Goal: Check status: Check status

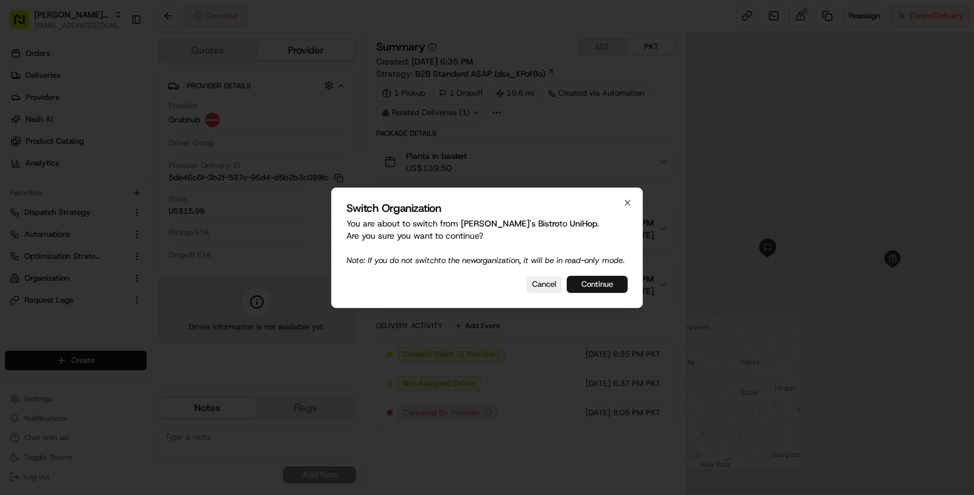
click at [594, 287] on button "Continue" at bounding box center [597, 284] width 61 height 17
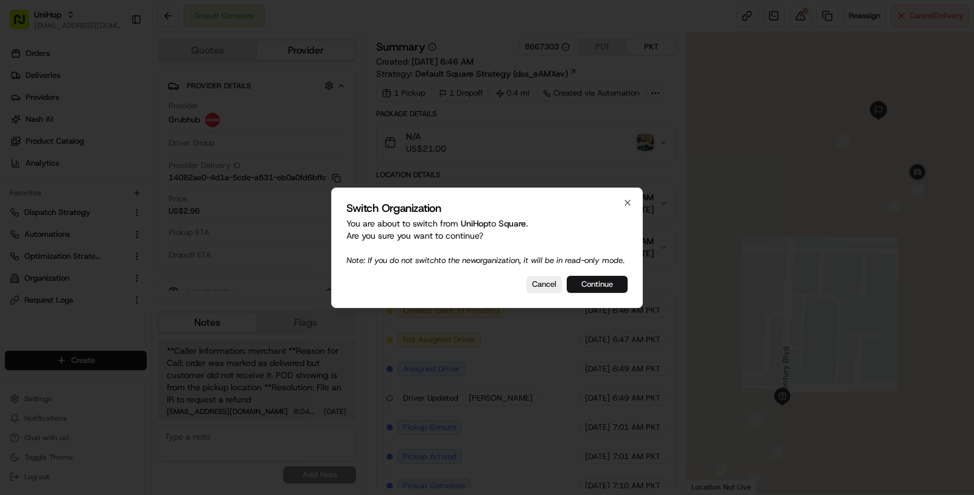
click at [622, 286] on button "Continue" at bounding box center [597, 284] width 61 height 17
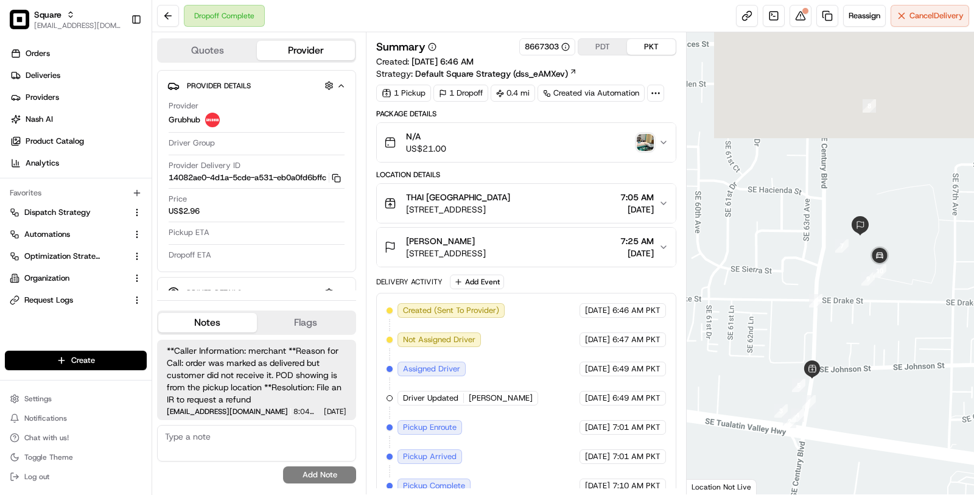
click at [641, 142] on img "button" at bounding box center [645, 142] width 17 height 17
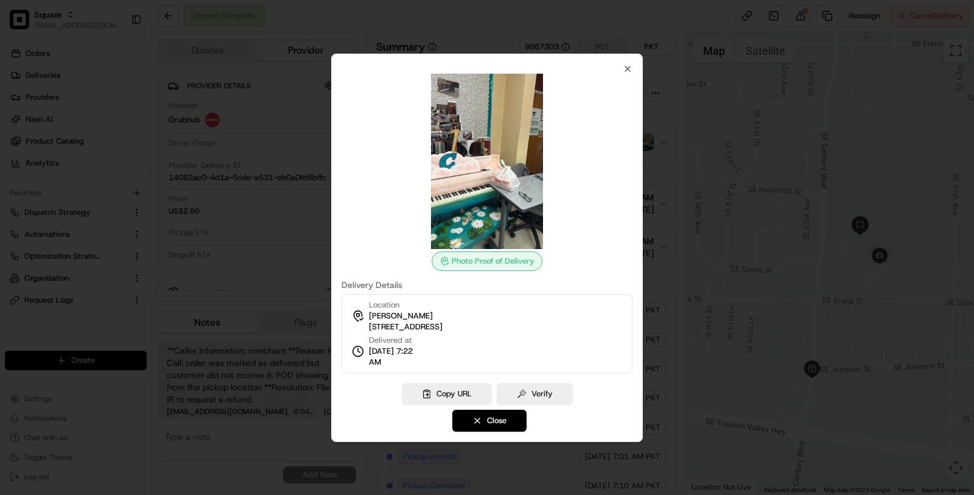
click at [443, 323] on span "2000 SE Century Blvd, Hillsboro, OR 97123, USA" at bounding box center [406, 326] width 74 height 11
click at [499, 418] on button "Close" at bounding box center [489, 421] width 74 height 22
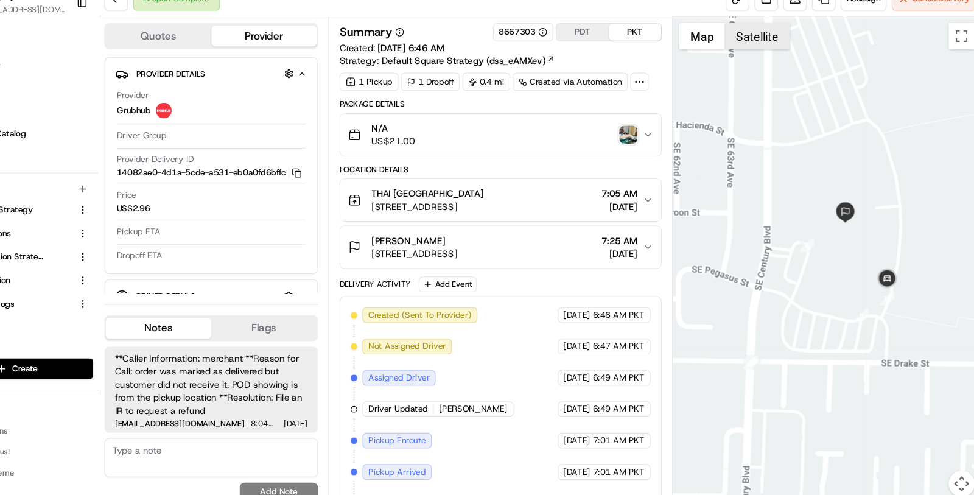
click at [770, 60] on button "Satellite" at bounding box center [765, 50] width 60 height 24
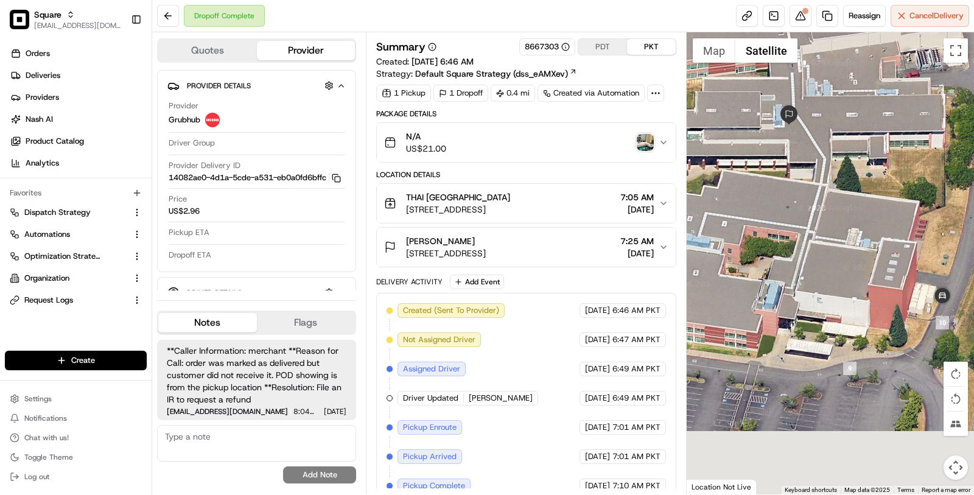
drag, startPoint x: 857, startPoint y: 251, endPoint x: 841, endPoint y: 154, distance: 98.6
click at [841, 154] on div at bounding box center [831, 263] width 288 height 462
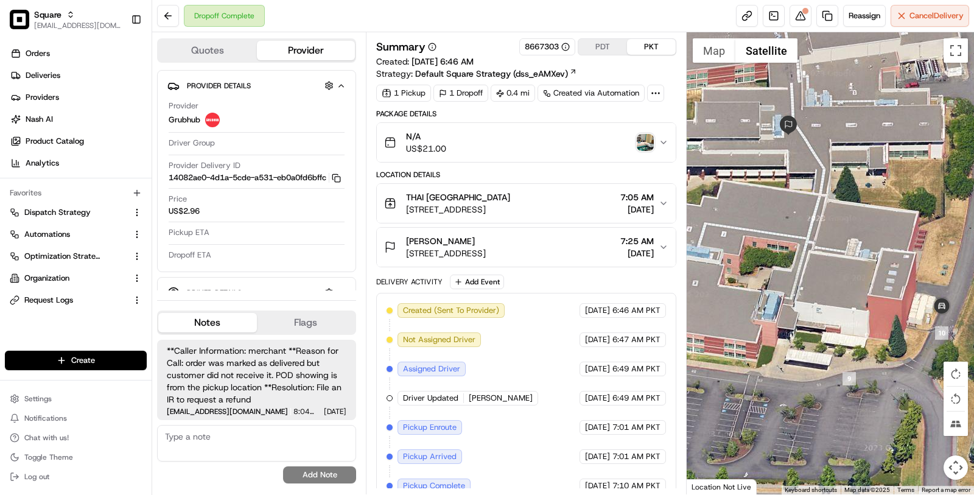
drag, startPoint x: 859, startPoint y: 261, endPoint x: 855, endPoint y: 269, distance: 8.7
click at [856, 270] on div at bounding box center [831, 263] width 288 height 462
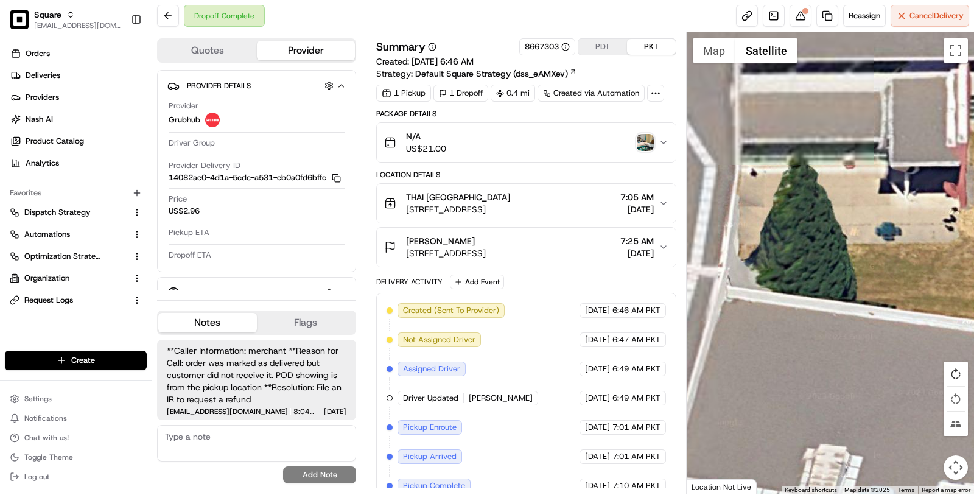
drag, startPoint x: 889, startPoint y: 212, endPoint x: 950, endPoint y: 374, distance: 173.0
click at [969, 384] on div at bounding box center [831, 263] width 288 height 462
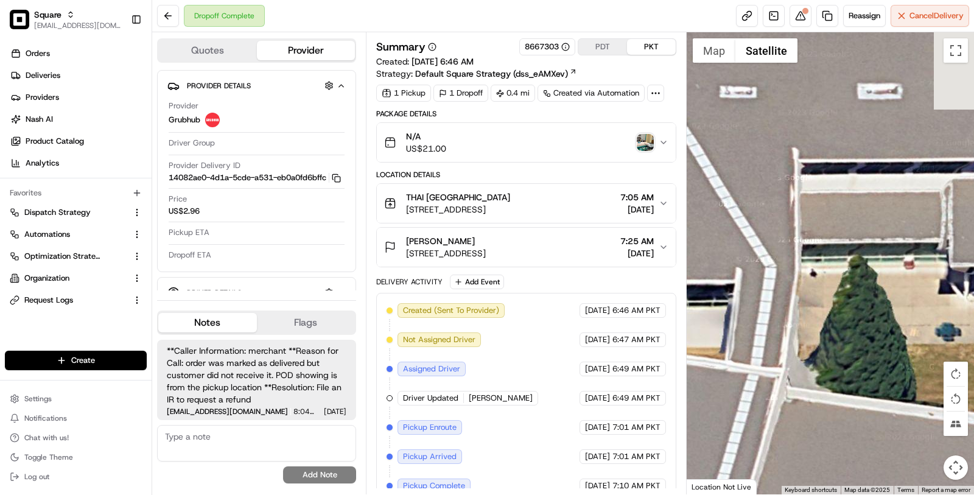
drag, startPoint x: 868, startPoint y: 351, endPoint x: 951, endPoint y: 333, distance: 84.7
click at [951, 334] on div at bounding box center [831, 263] width 288 height 462
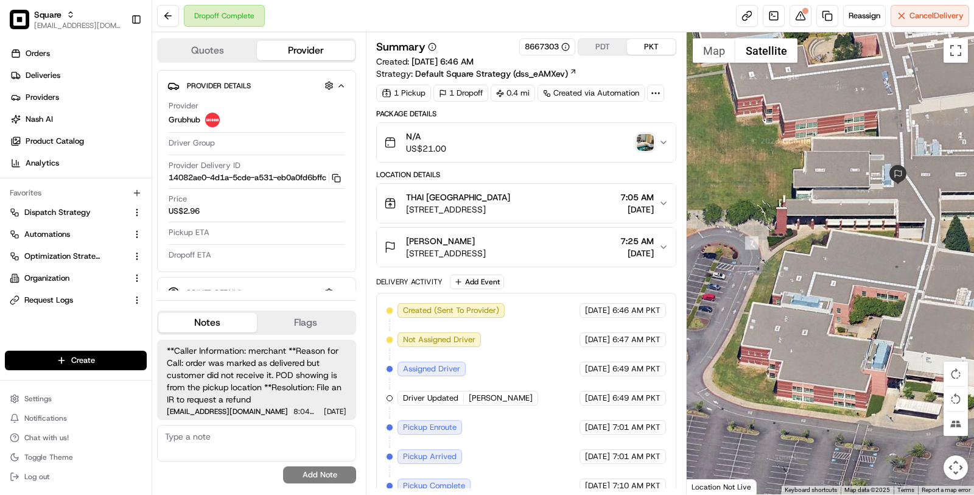
drag, startPoint x: 937, startPoint y: 334, endPoint x: 871, endPoint y: 228, distance: 125.2
click at [875, 228] on div at bounding box center [831, 263] width 288 height 462
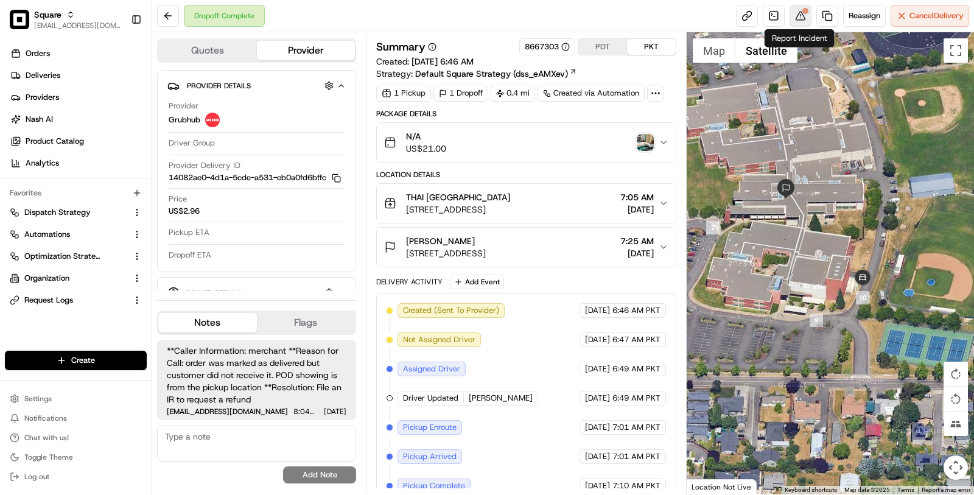
click at [799, 12] on button at bounding box center [801, 16] width 22 height 22
click at [671, 135] on button "N/A US$21.00" at bounding box center [526, 142] width 299 height 39
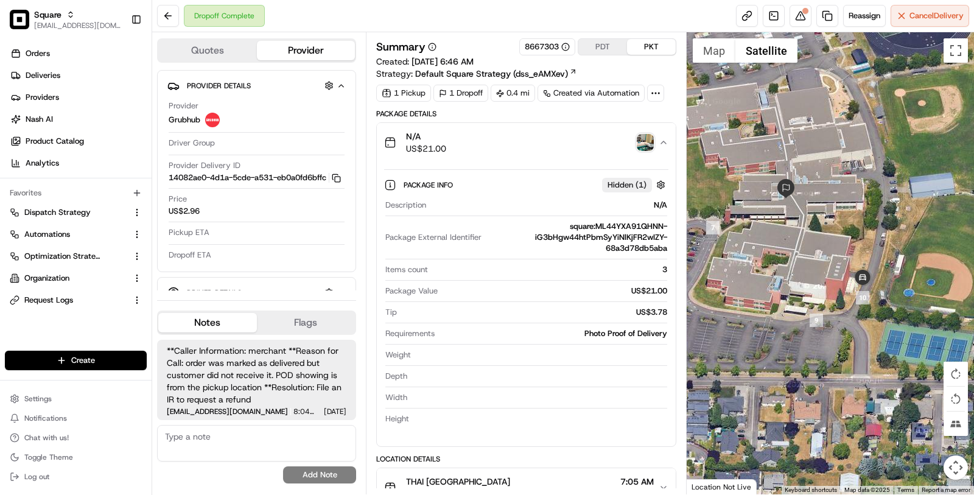
click at [645, 140] on img "button" at bounding box center [645, 142] width 17 height 17
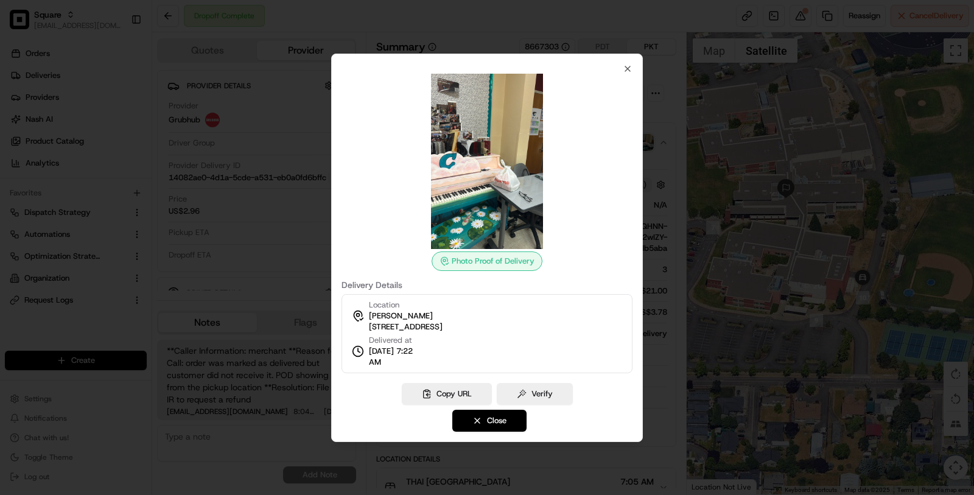
click at [511, 220] on img at bounding box center [486, 161] width 175 height 175
click at [451, 391] on button "Copy URL" at bounding box center [447, 394] width 90 height 22
drag, startPoint x: 492, startPoint y: 423, endPoint x: 458, endPoint y: 359, distance: 71.6
click at [458, 359] on div "Photo Proof of Delivery Delivery Details Location Megan Burns 2000 SE Century B…" at bounding box center [487, 248] width 312 height 388
click at [409, 314] on span "Megan Burns" at bounding box center [401, 316] width 64 height 11
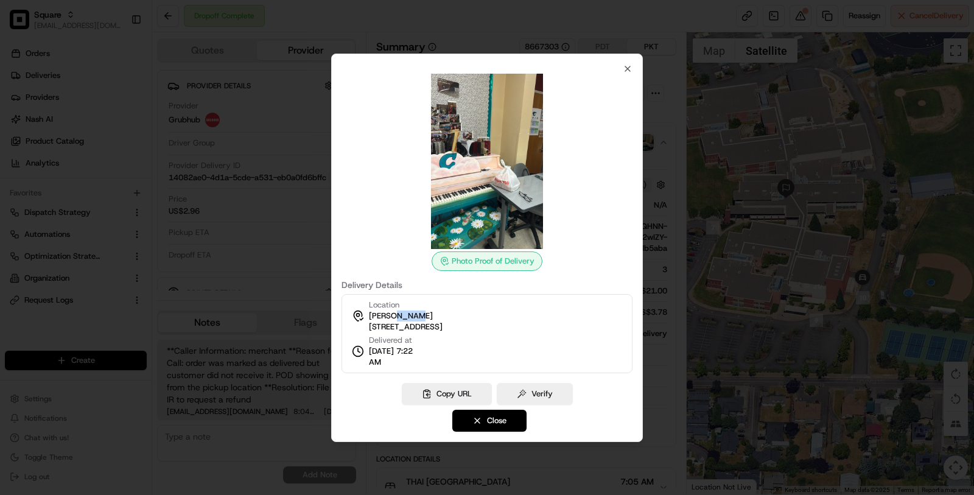
click at [409, 314] on span "Megan Burns" at bounding box center [401, 316] width 64 height 11
copy span "Megan Burns"
click at [443, 326] on span "2000 SE Century Blvd, Hillsboro, OR 97123, USA" at bounding box center [406, 326] width 74 height 11
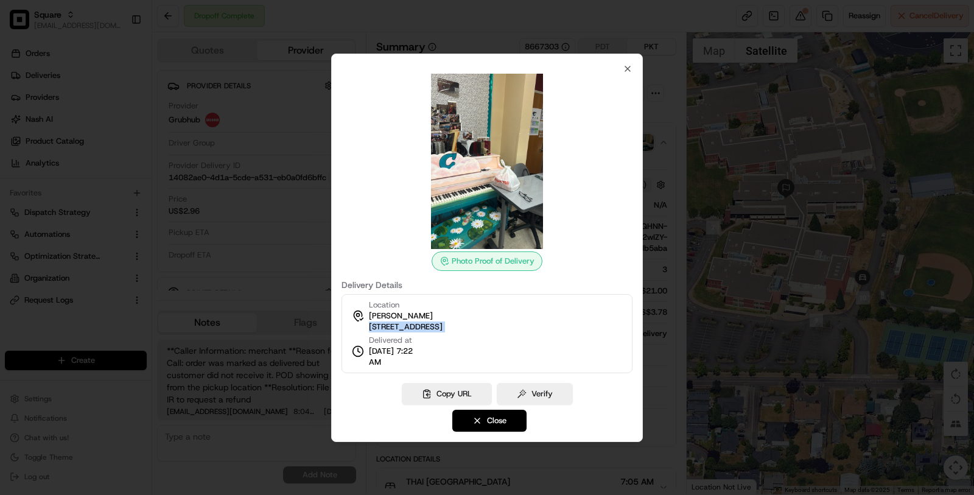
click at [443, 326] on span "2000 SE Century Blvd, Hillsboro, OR 97123, USA" at bounding box center [406, 326] width 74 height 11
click at [485, 426] on button "Close" at bounding box center [489, 421] width 74 height 22
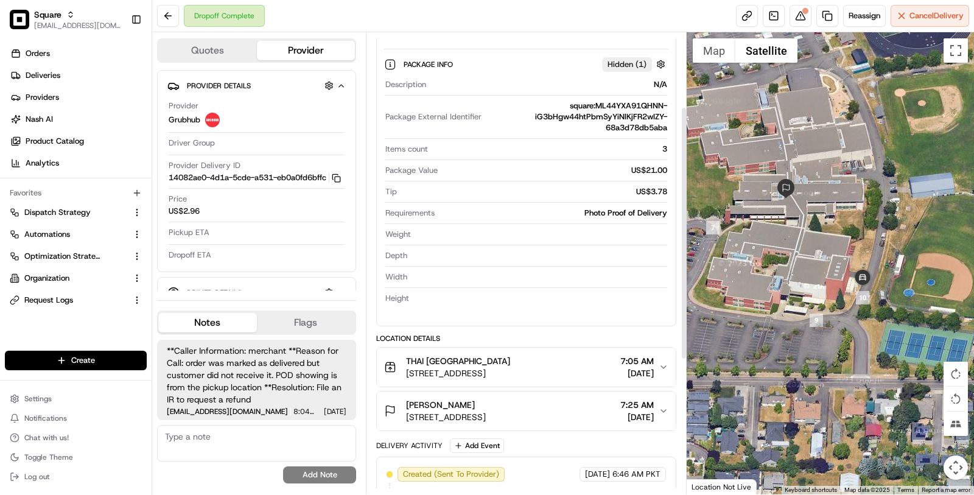
scroll to position [135, 0]
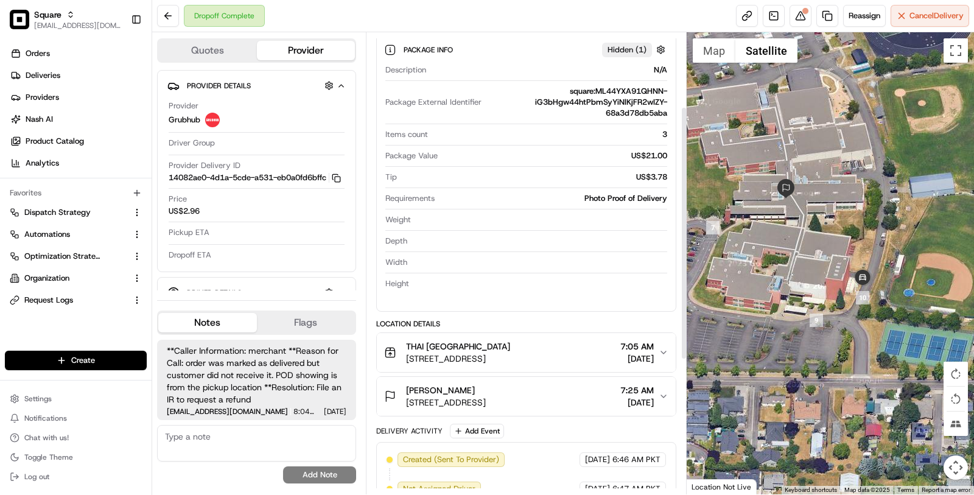
click at [473, 343] on span "THAI THAI HILLSBORO" at bounding box center [458, 346] width 104 height 12
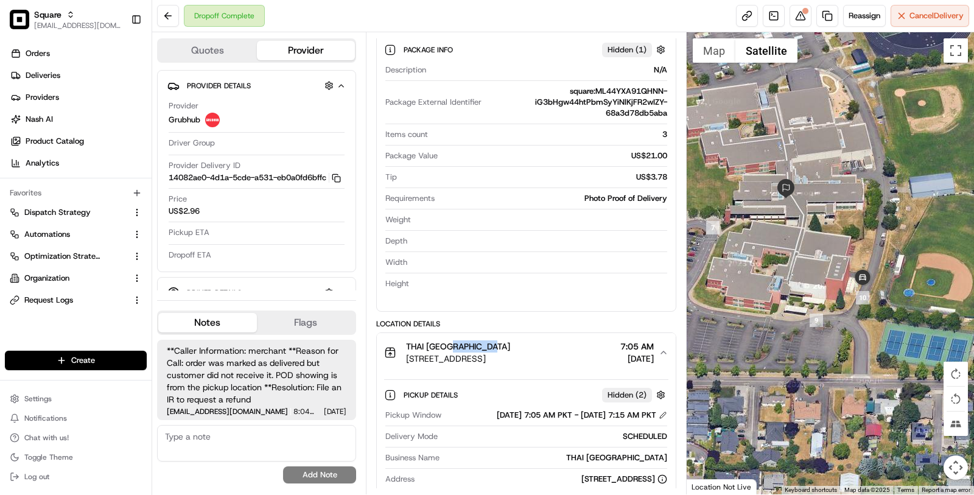
click at [473, 343] on span "THAI THAI HILLSBORO" at bounding box center [458, 346] width 104 height 12
copy span "THAI THAI HILLSBORO"
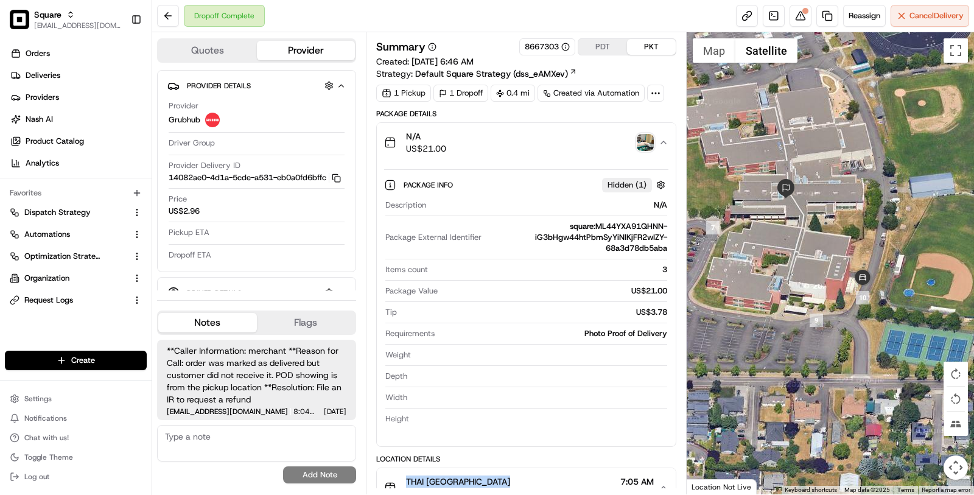
click at [644, 139] on img "button" at bounding box center [645, 142] width 17 height 17
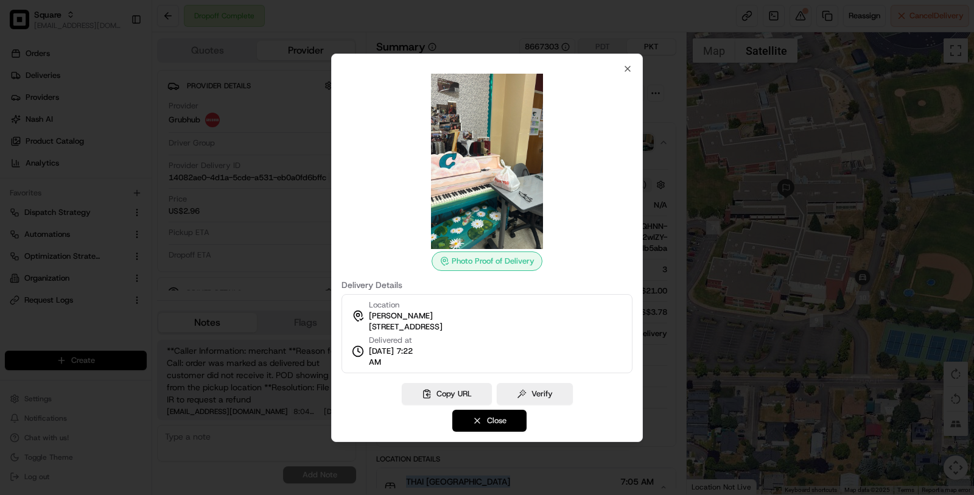
click at [500, 417] on button "Close" at bounding box center [489, 421] width 74 height 22
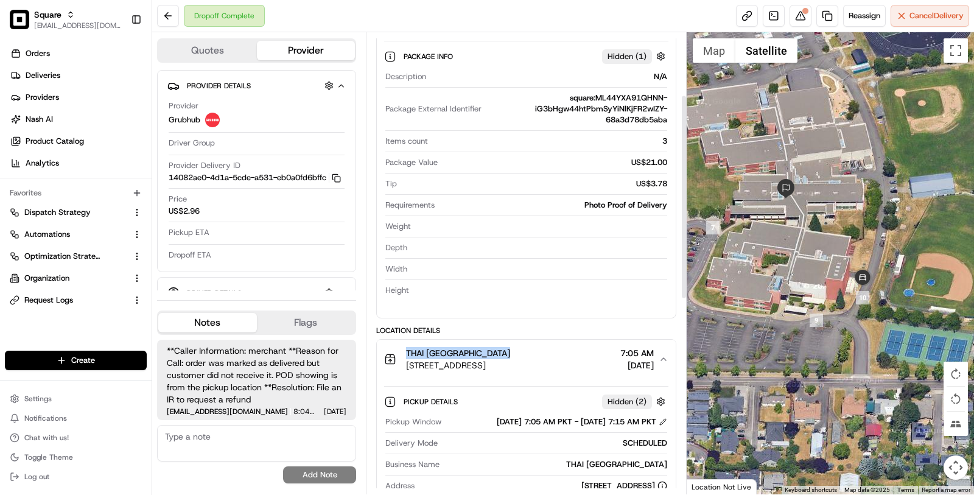
scroll to position [153, 0]
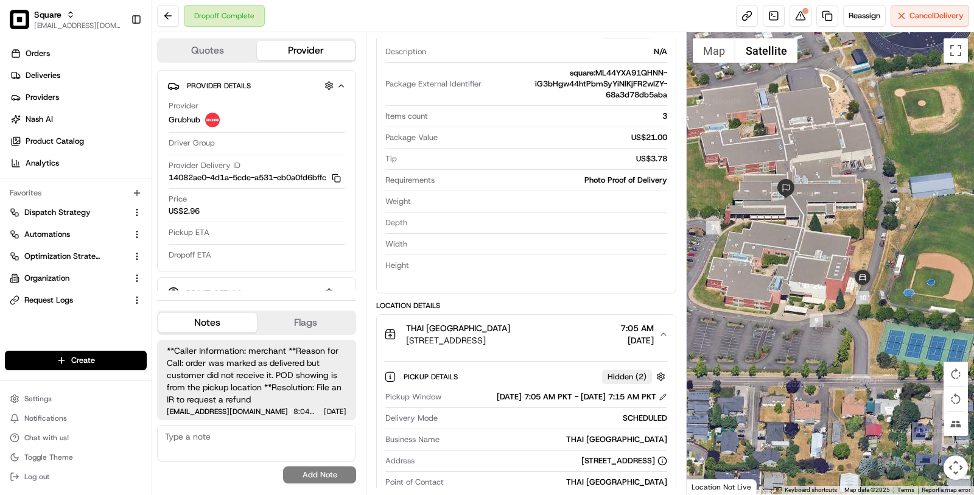
click at [510, 334] on span "2635 SE Century Blvd, Hillsboro, OR 97123, USA" at bounding box center [458, 340] width 104 height 12
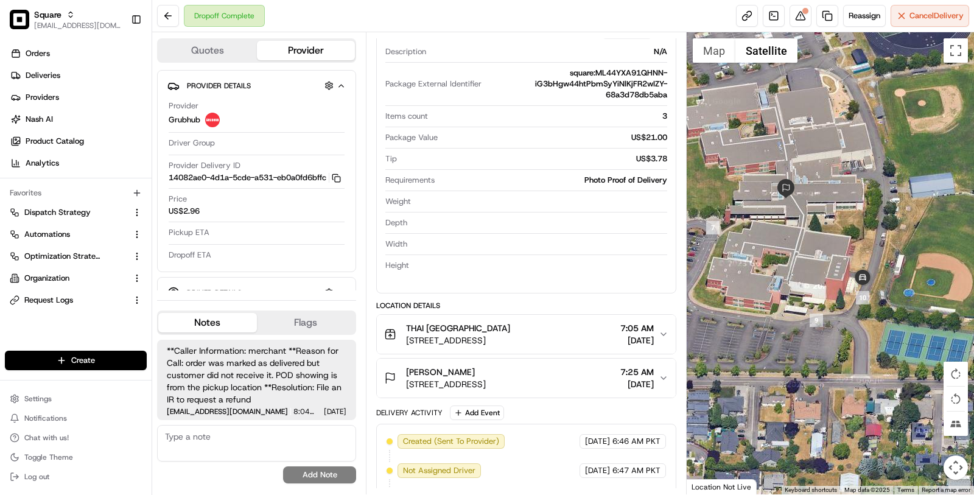
click at [510, 334] on span "2635 SE Century Blvd, Hillsboro, OR 97123, USA" at bounding box center [458, 340] width 104 height 12
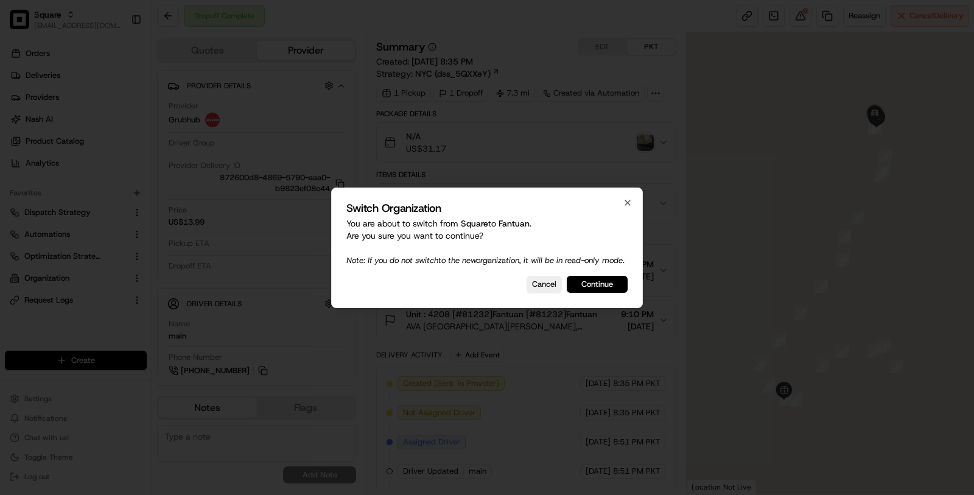
click at [588, 290] on button "Continue" at bounding box center [597, 284] width 61 height 17
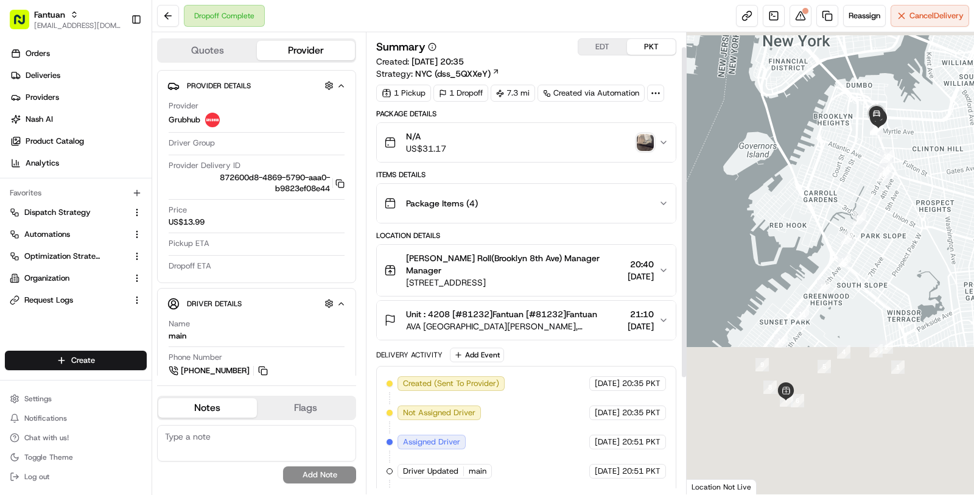
scroll to position [178, 0]
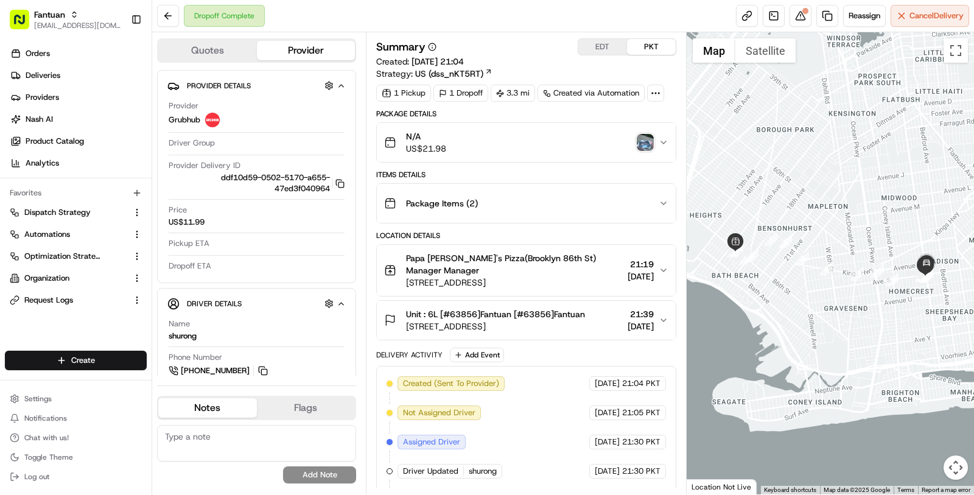
click at [644, 150] on div "N/A US$21.98" at bounding box center [521, 142] width 275 height 24
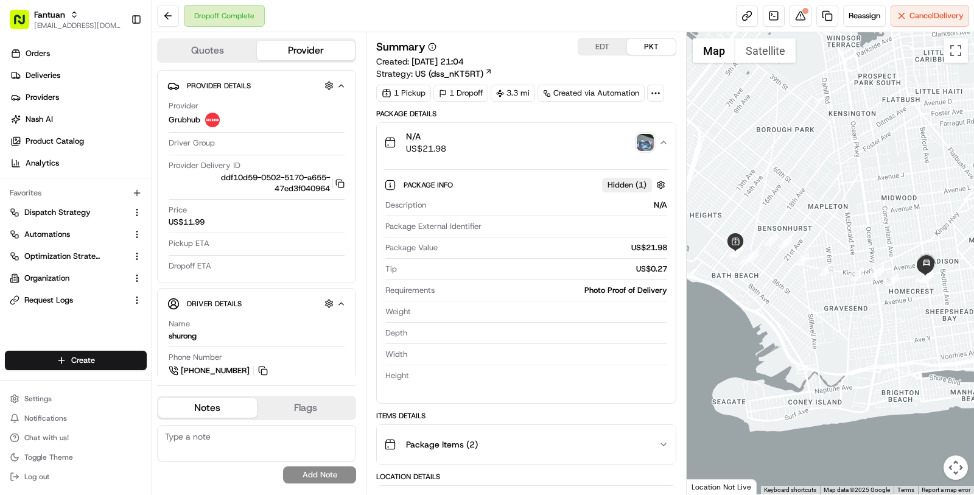
click at [644, 150] on div "N/A US$21.98" at bounding box center [521, 142] width 275 height 24
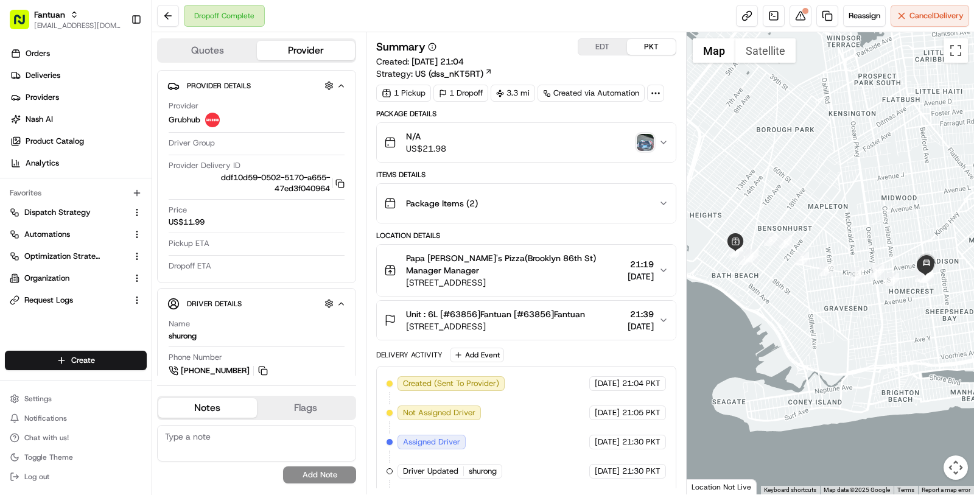
click at [644, 135] on img "button" at bounding box center [645, 142] width 17 height 17
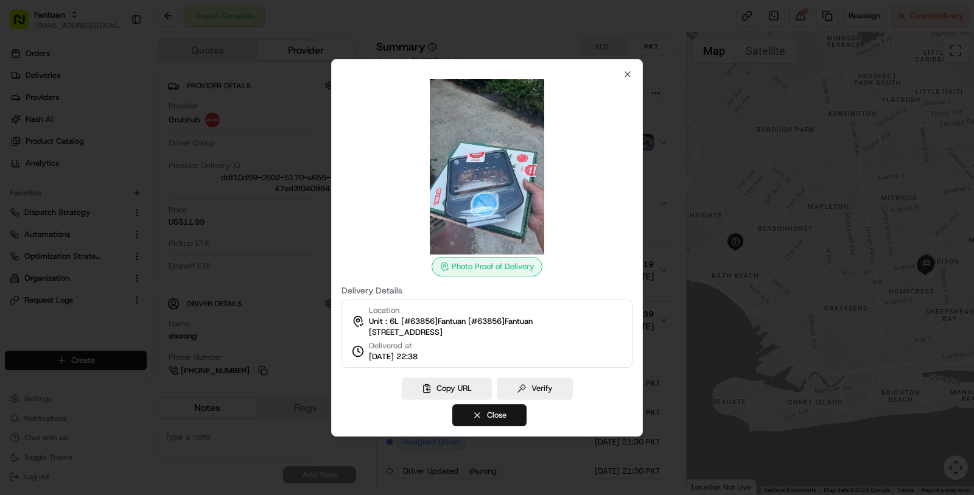
click at [492, 421] on button "Close" at bounding box center [489, 415] width 74 height 22
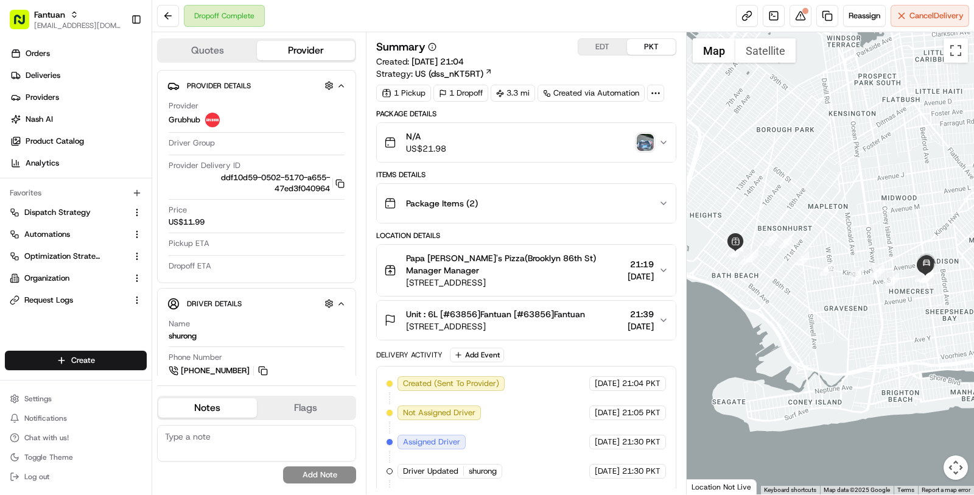
scroll to position [2, 0]
click at [651, 153] on button "N/A US$21.98" at bounding box center [526, 140] width 299 height 39
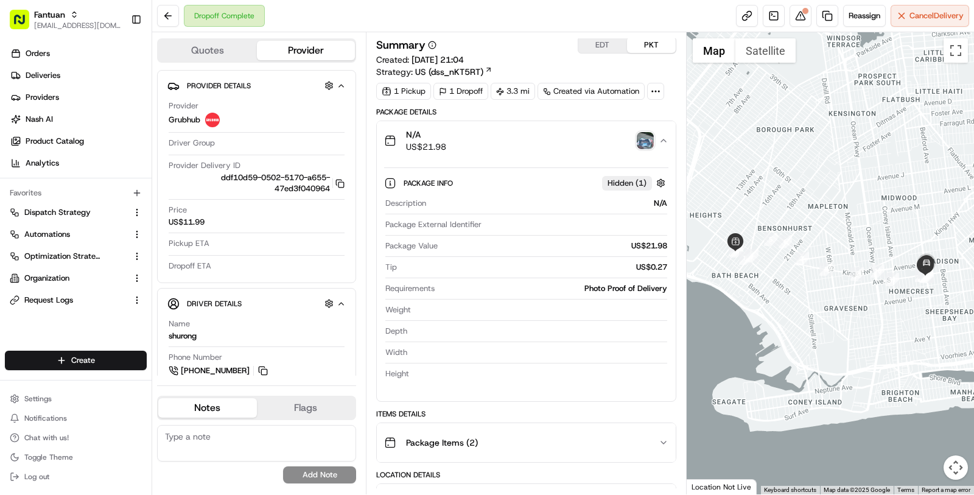
click at [645, 144] on img "button" at bounding box center [645, 140] width 17 height 17
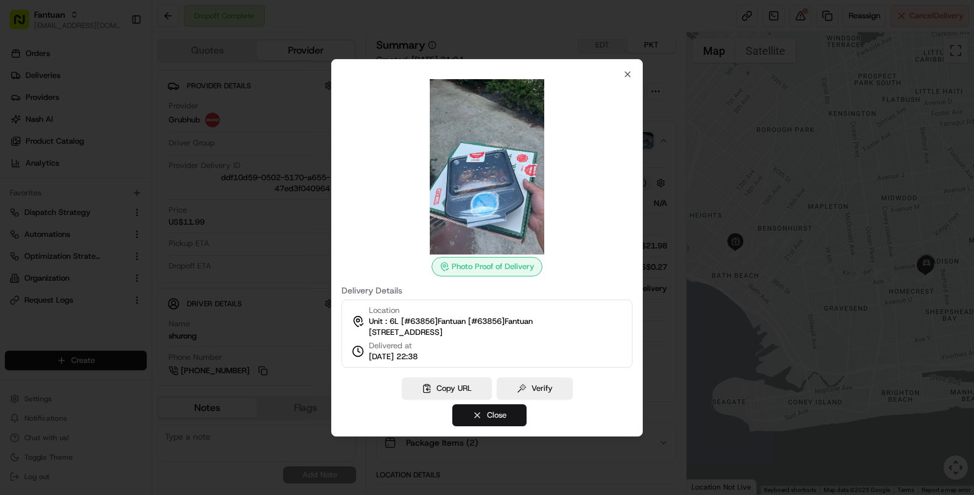
click at [490, 423] on button "Close" at bounding box center [489, 415] width 74 height 22
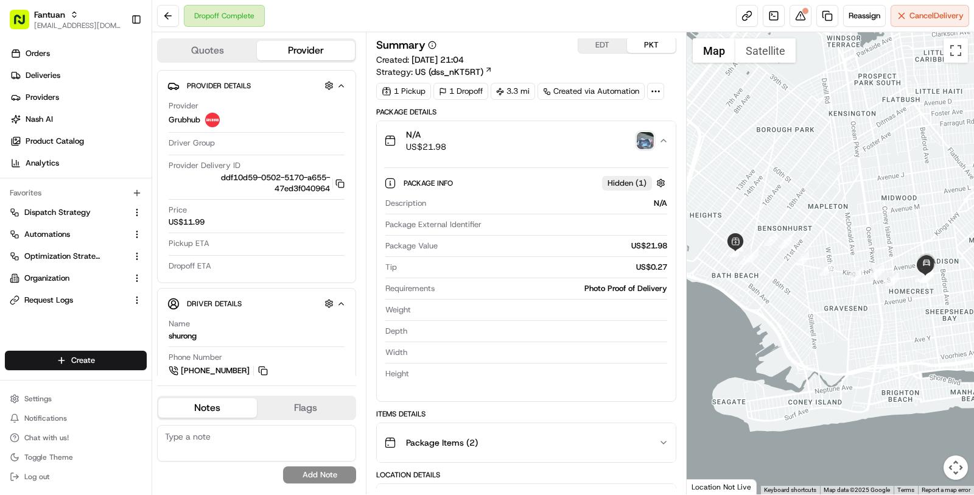
scroll to position [407, 0]
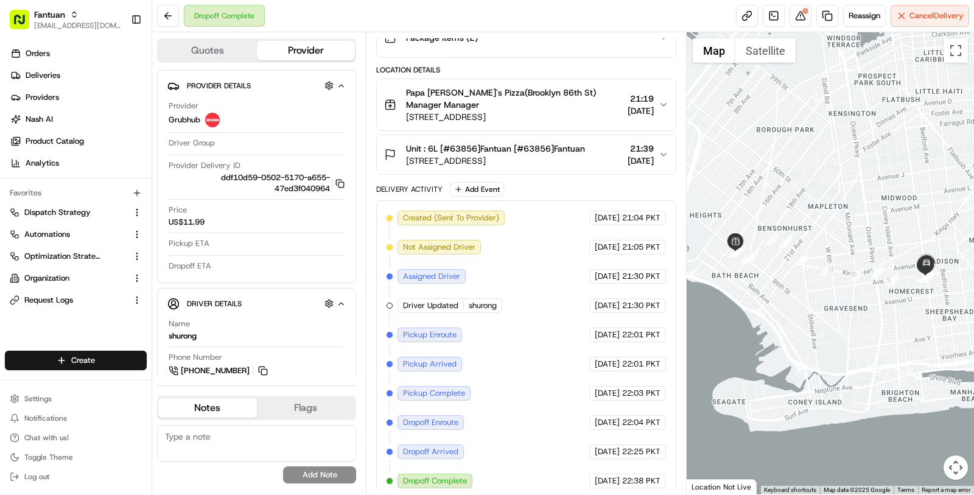
click at [762, 63] on div at bounding box center [831, 263] width 288 height 462
click at [773, 52] on button "Satellite" at bounding box center [765, 50] width 60 height 24
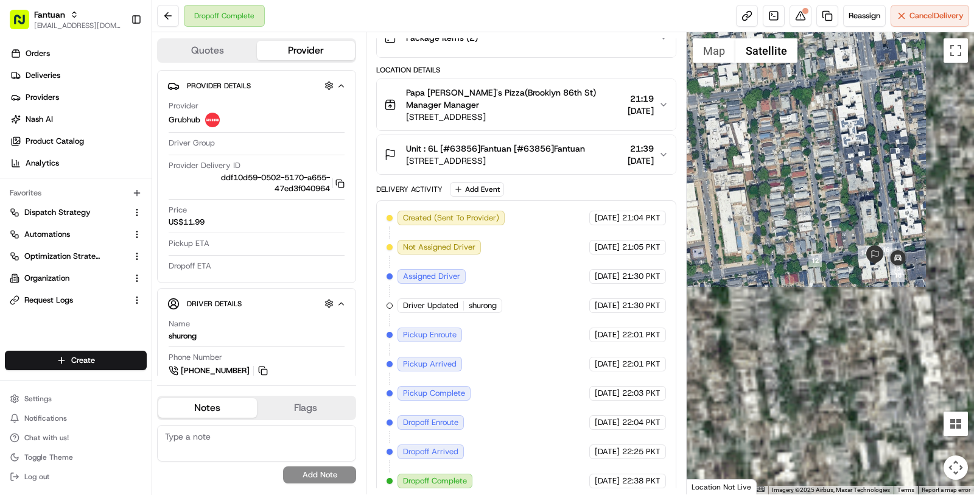
drag, startPoint x: 910, startPoint y: 265, endPoint x: 851, endPoint y: 206, distance: 83.5
click at [851, 206] on div at bounding box center [831, 263] width 288 height 462
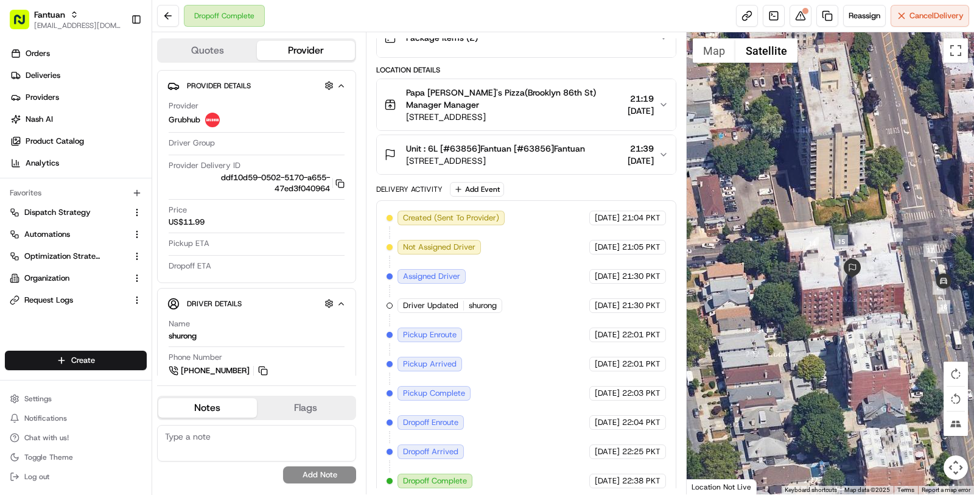
drag, startPoint x: 907, startPoint y: 209, endPoint x: 860, endPoint y: 339, distance: 137.9
click at [861, 339] on div at bounding box center [831, 263] width 288 height 462
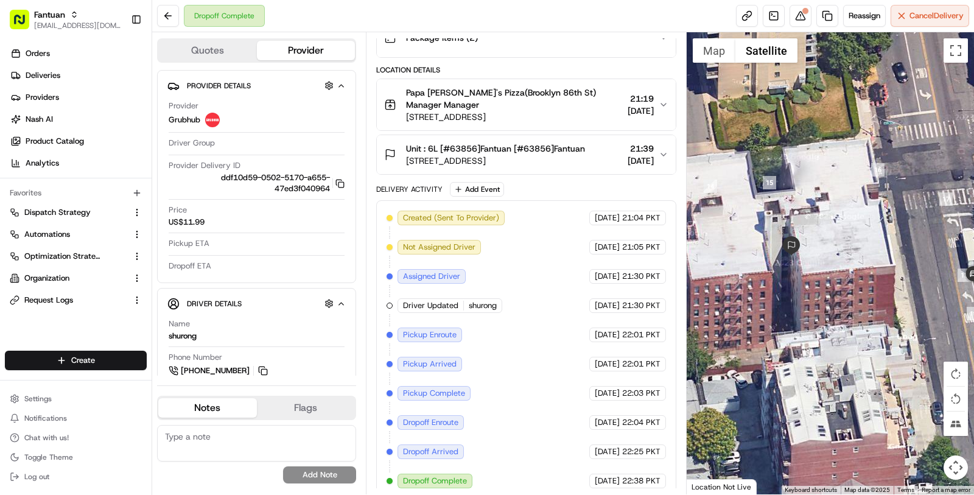
click at [567, 155] on span "2370 Ocean Ave #6l, Brooklyn, NY 11229, USA" at bounding box center [495, 161] width 179 height 12
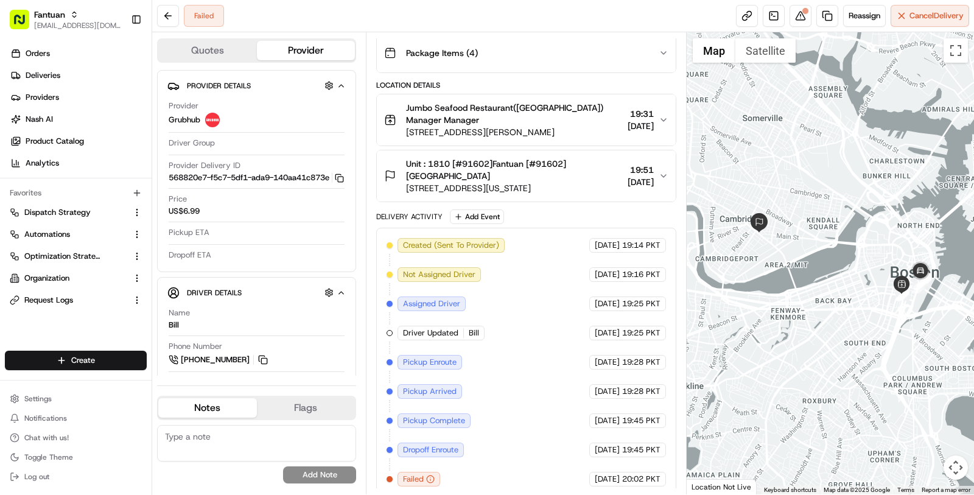
click at [533, 89] on div "Location Details [GEOGRAPHIC_DATA] Restaurant([GEOGRAPHIC_DATA]) Manager Manage…" at bounding box center [526, 141] width 300 height 122
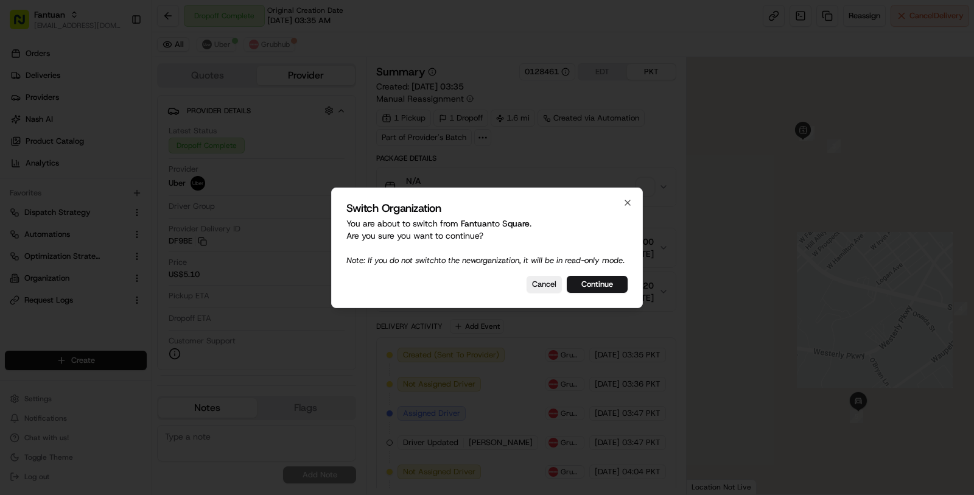
click at [575, 280] on div "Switch Organization You are about to switch from Fantuan to Square . Are you su…" at bounding box center [487, 248] width 312 height 121
click at [578, 286] on button "Continue" at bounding box center [597, 284] width 61 height 17
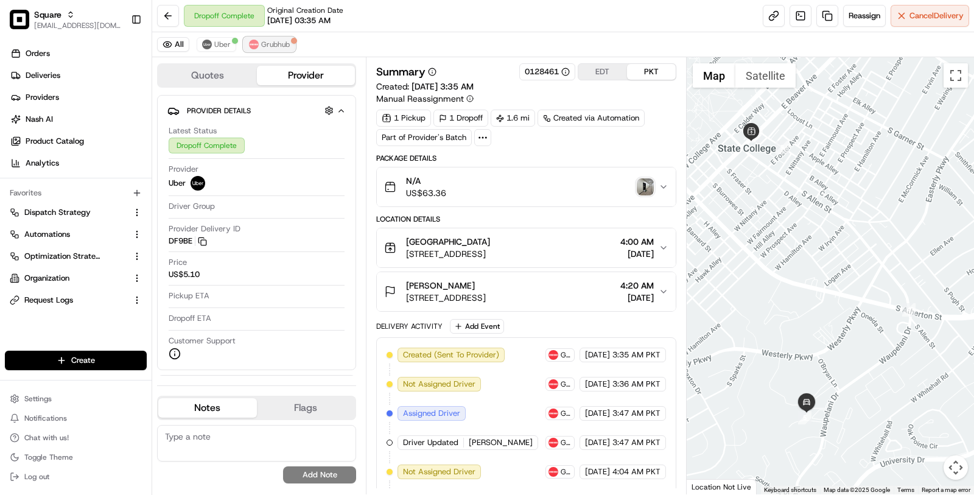
click at [254, 40] on img at bounding box center [254, 45] width 10 height 10
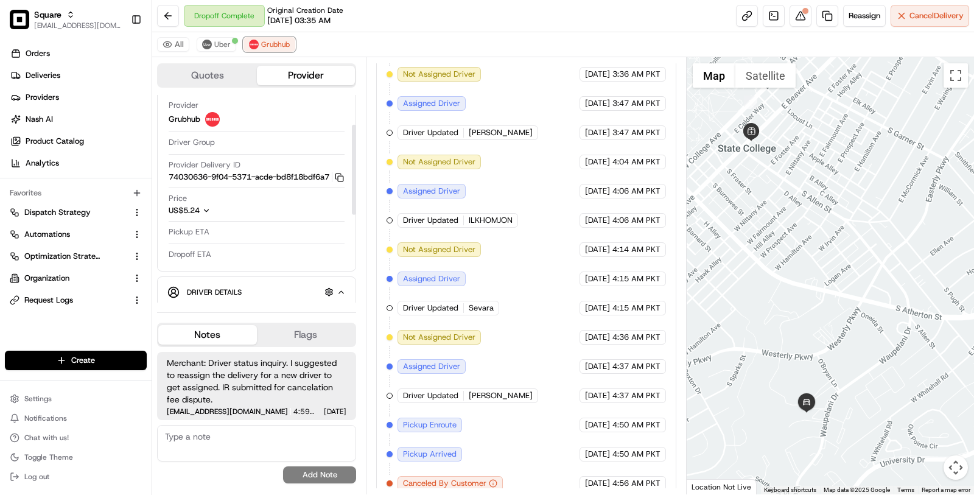
scroll to position [80, 0]
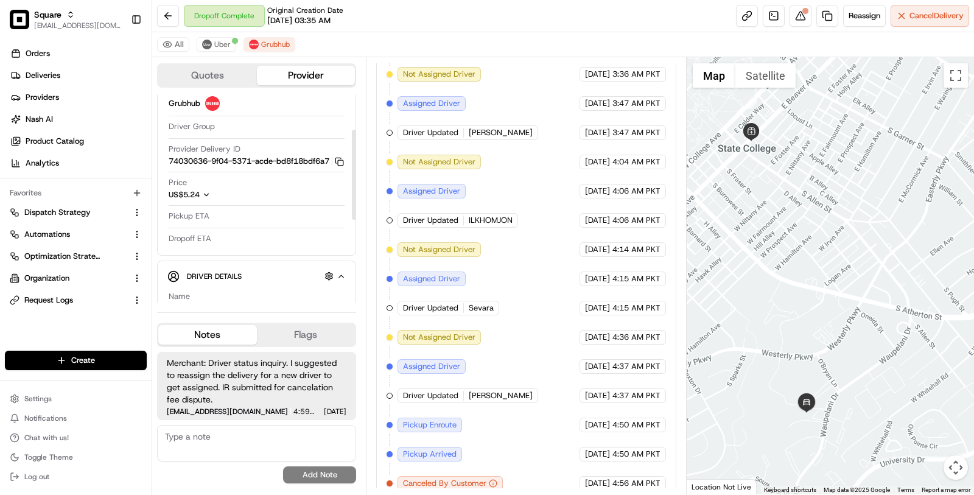
click at [212, 194] on div "Price US$5.24" at bounding box center [257, 188] width 176 height 23
click at [209, 196] on icon "button" at bounding box center [207, 195] width 4 height 2
